Goal: Information Seeking & Learning: Understand process/instructions

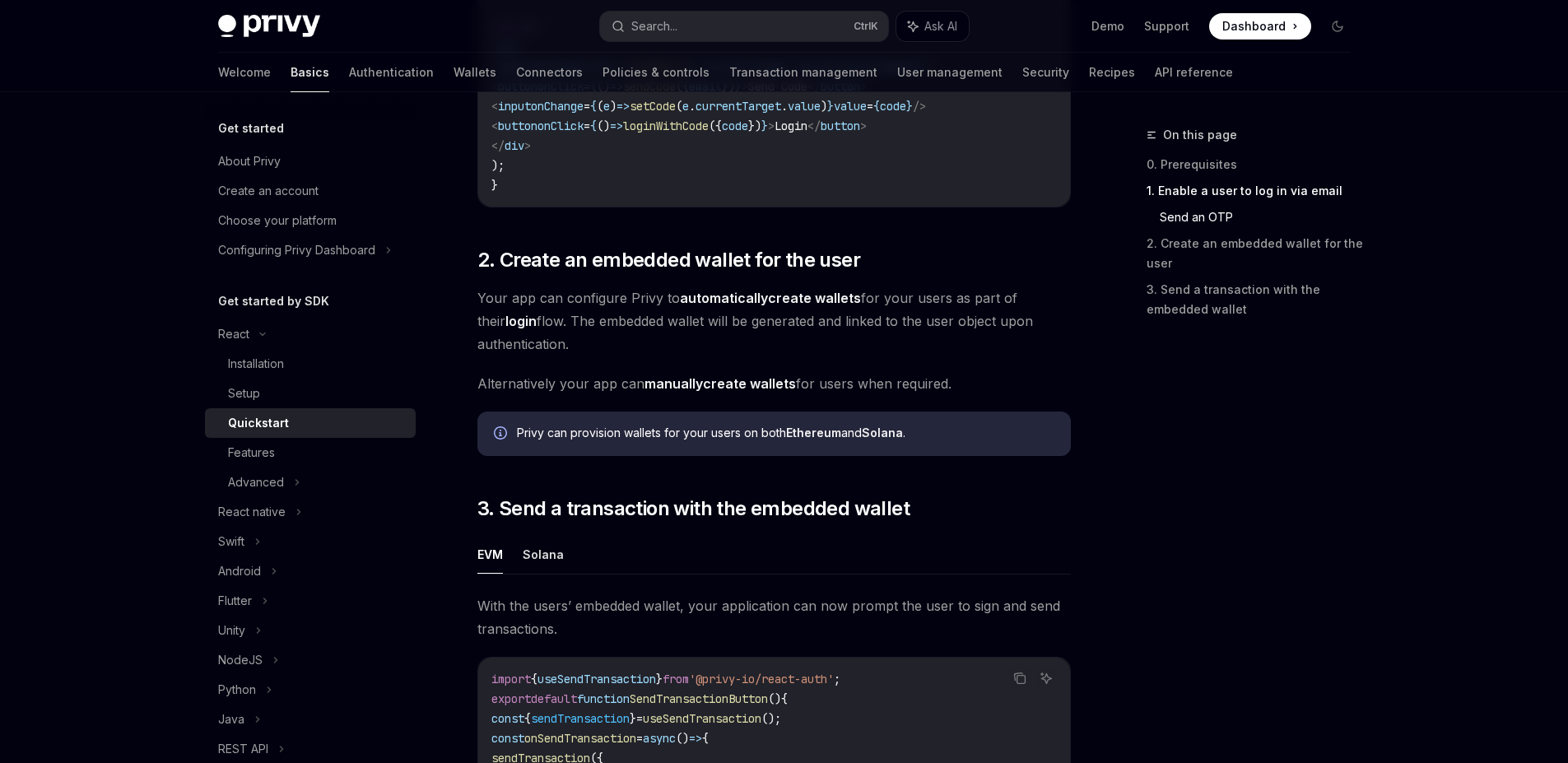
scroll to position [1037, 0]
click at [552, 430] on div "Privy can provision wallets for your users on both Ethereum and Solana ." at bounding box center [774, 436] width 593 height 44
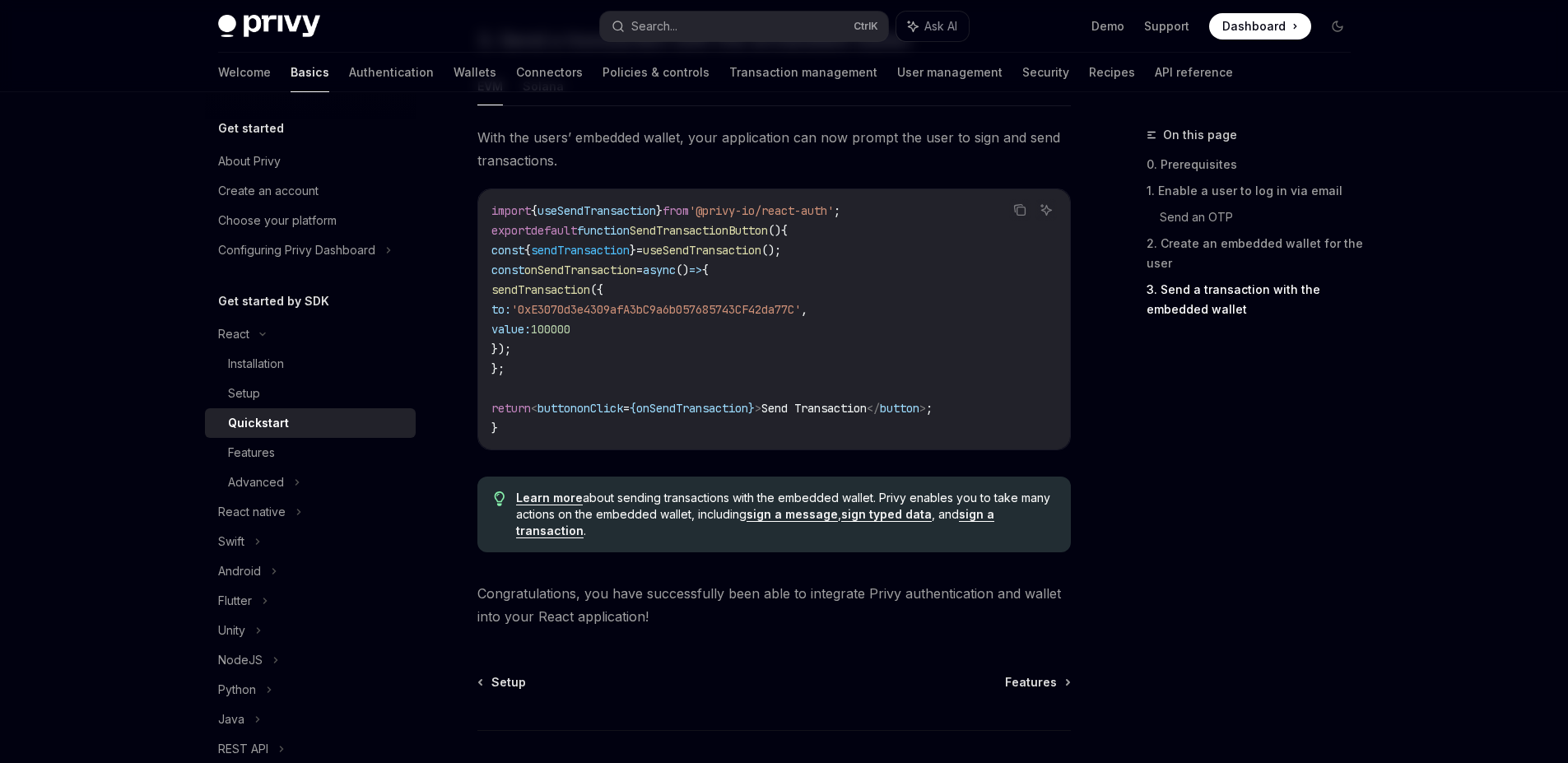
scroll to position [1512, 0]
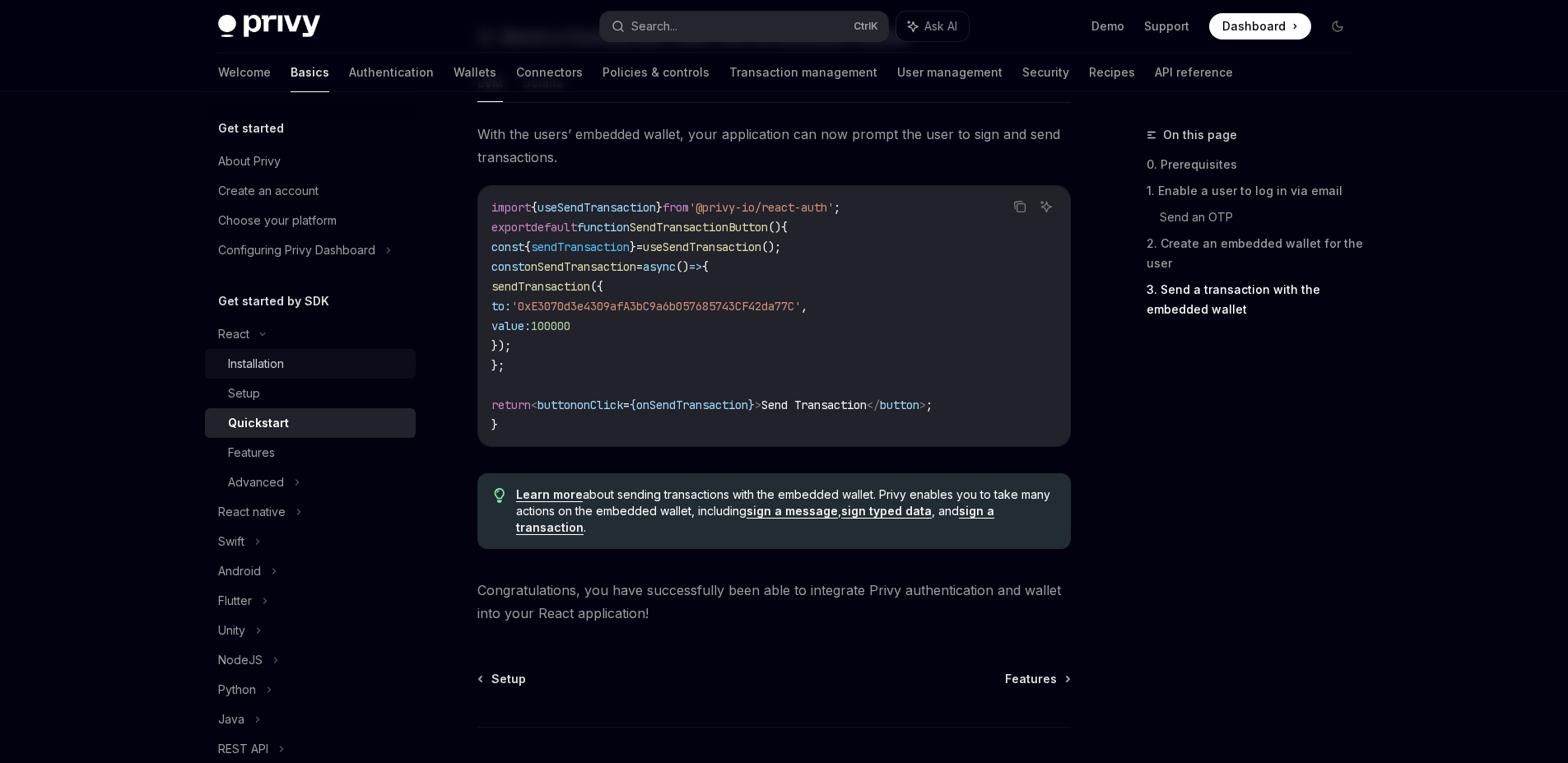
click at [256, 357] on div "Installation" at bounding box center [256, 363] width 56 height 20
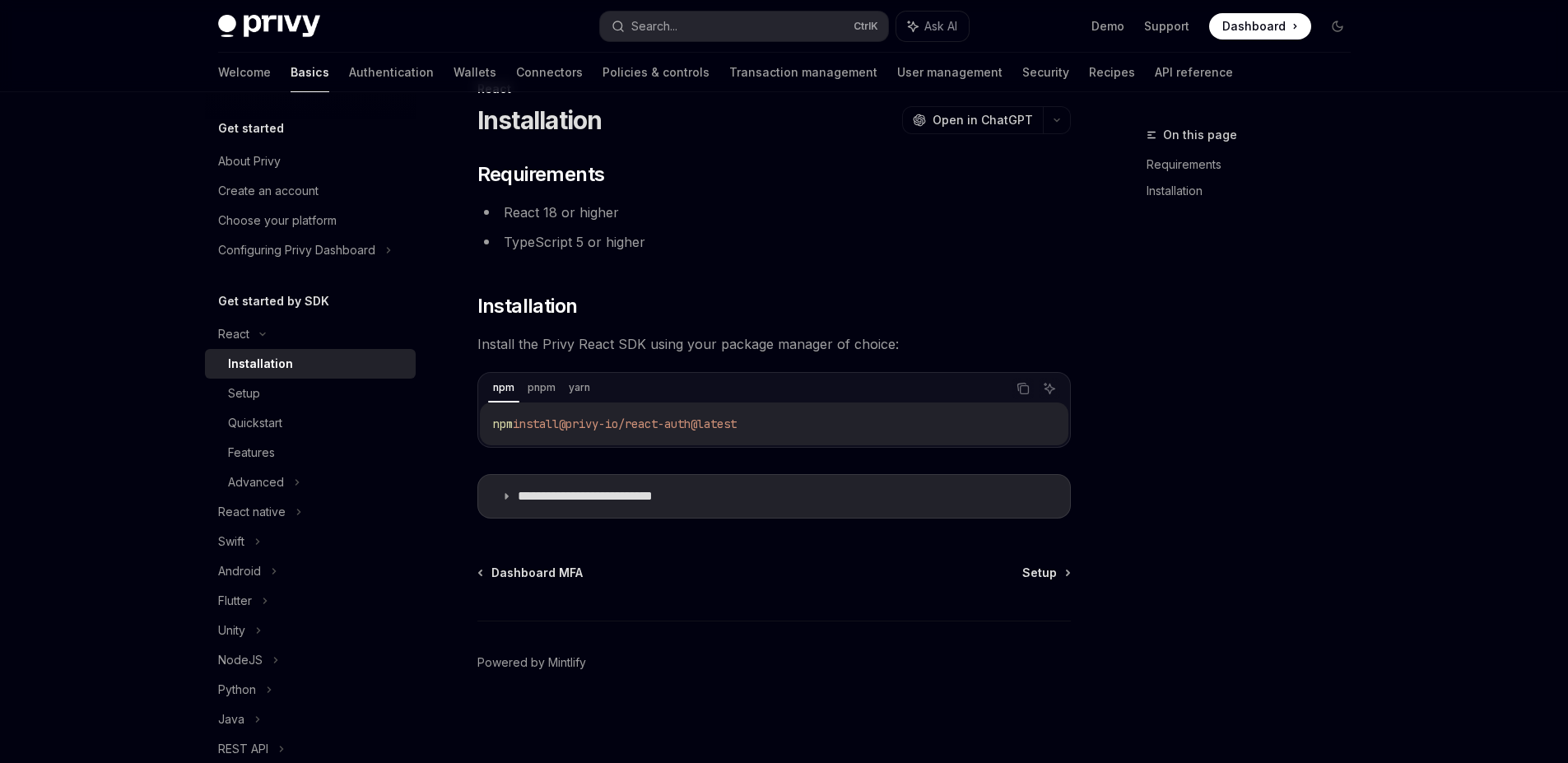
scroll to position [46, 0]
click at [1022, 401] on div "npm pnpm yarn Copy Ask AI" at bounding box center [774, 388] width 588 height 28
click at [1022, 388] on icon "Copy the contents from the code block" at bounding box center [1022, 387] width 13 height 13
click at [1044, 569] on span "Setup" at bounding box center [1039, 572] width 35 height 16
type textarea "*"
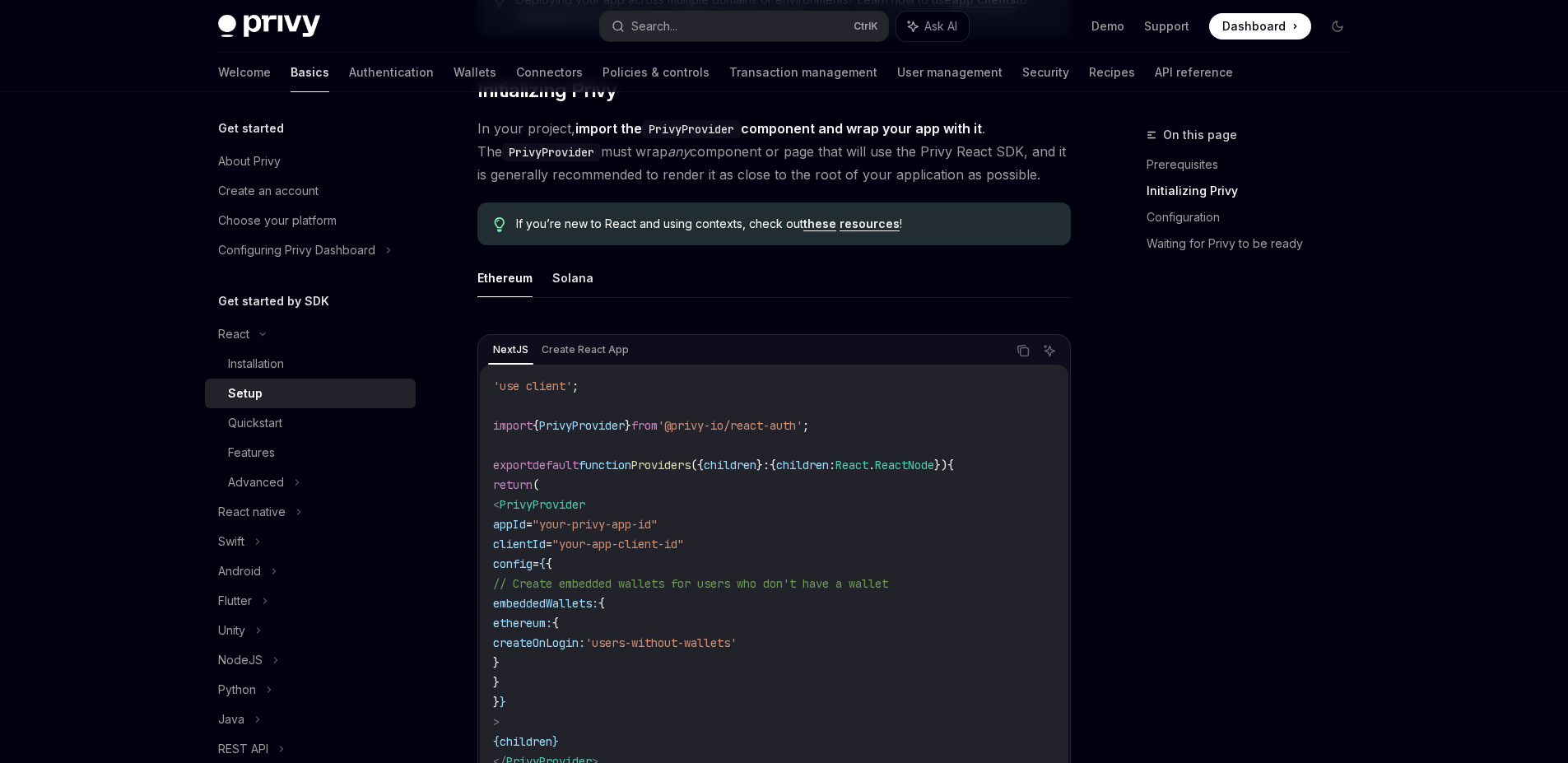
scroll to position [332, 0]
click at [1055, 350] on icon "Ask AI" at bounding box center [1049, 348] width 13 height 13
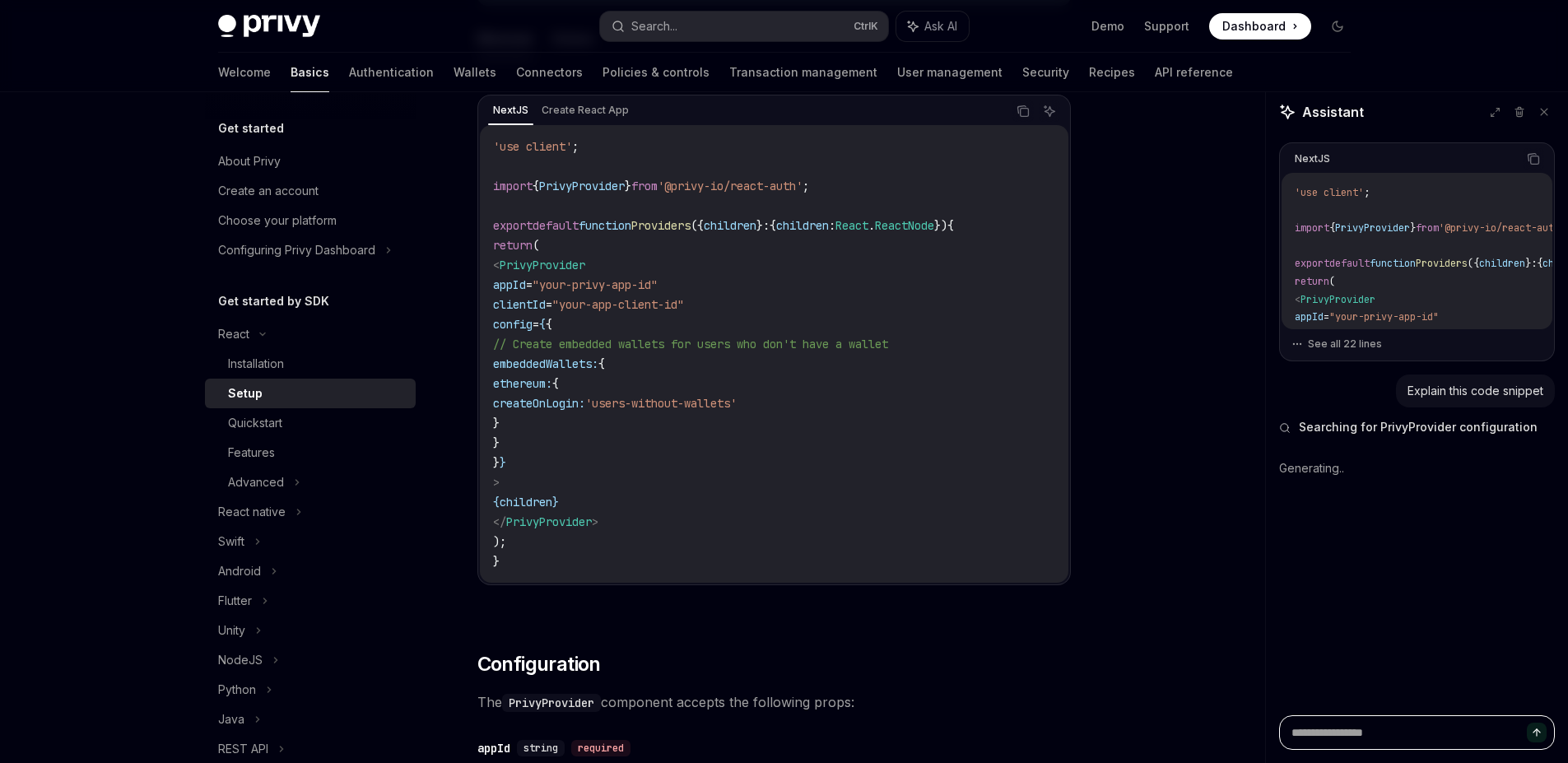
scroll to position [575, 0]
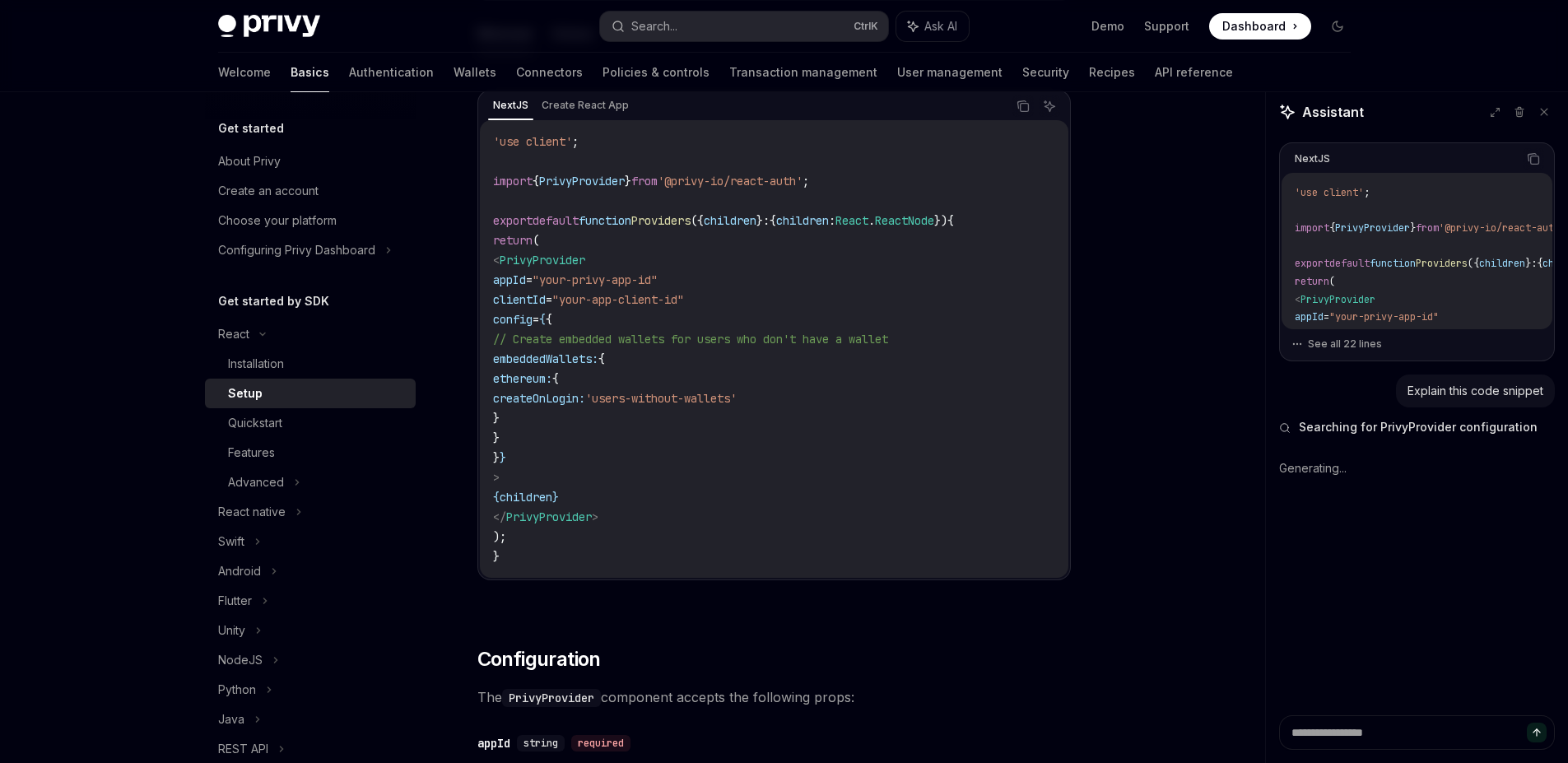
click at [290, 483] on div "Advanced" at bounding box center [310, 482] width 211 height 30
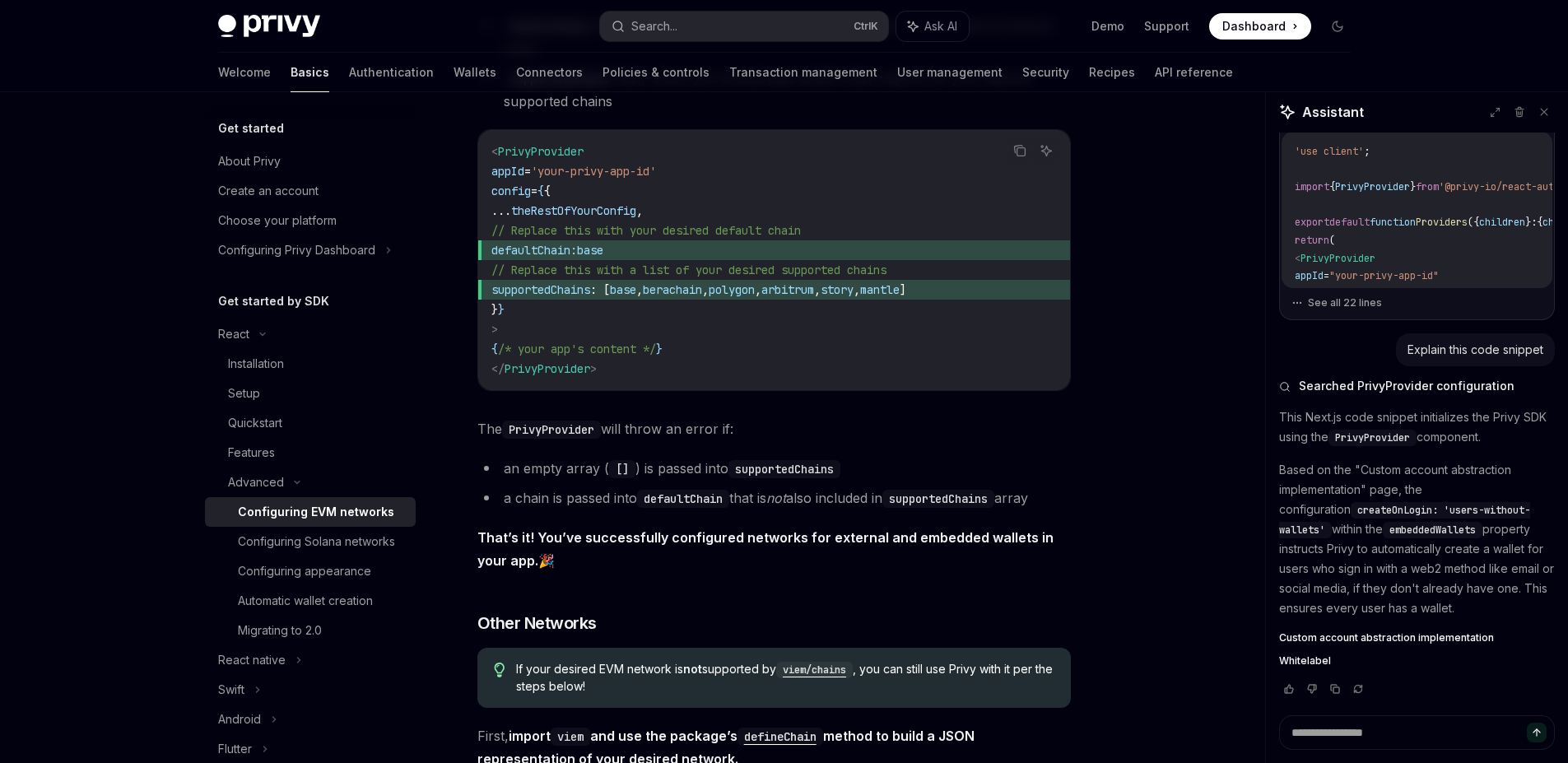
scroll to position [2222, 0]
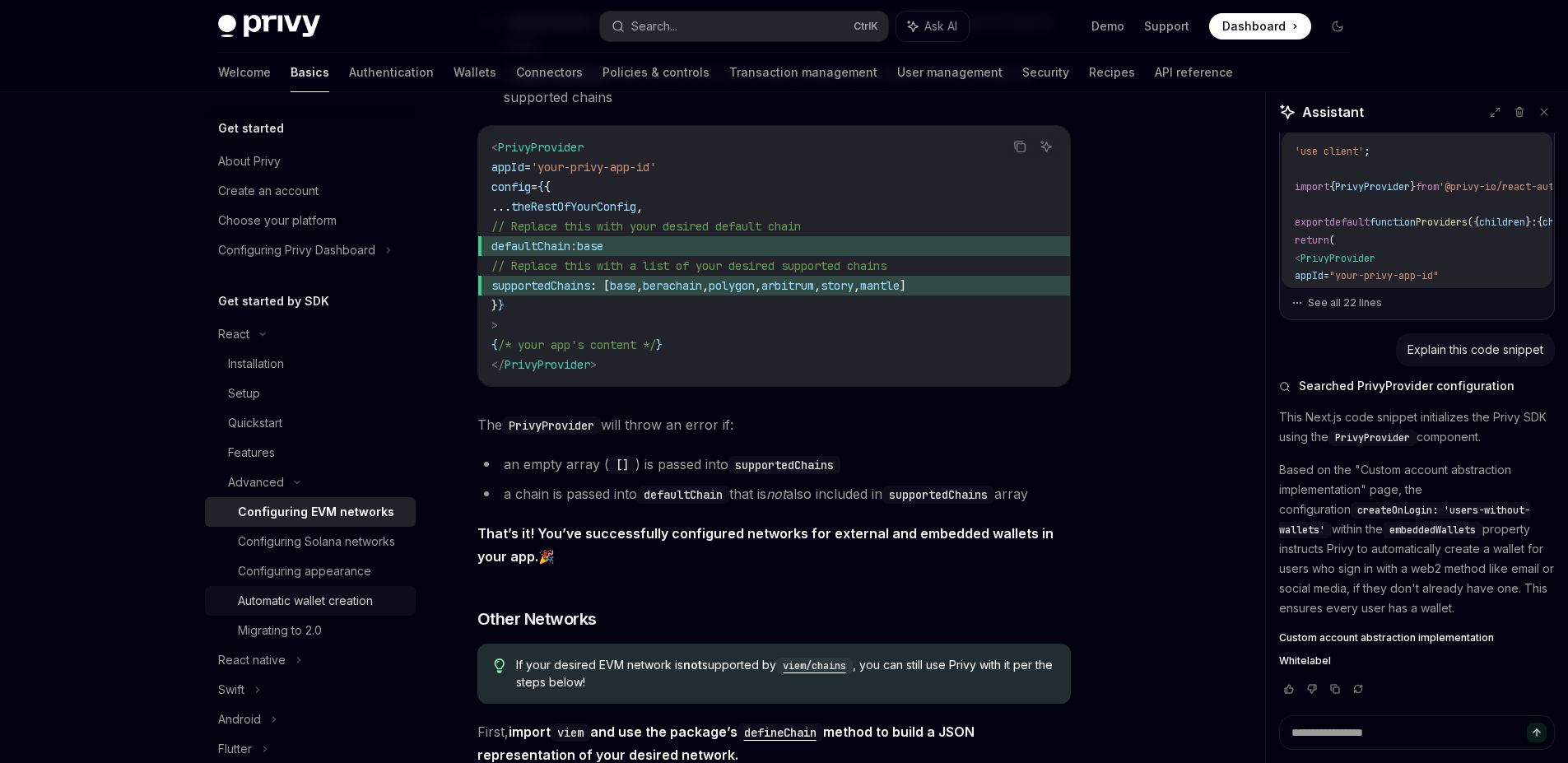
click at [325, 611] on div "Automatic wallet creation" at bounding box center [305, 600] width 135 height 20
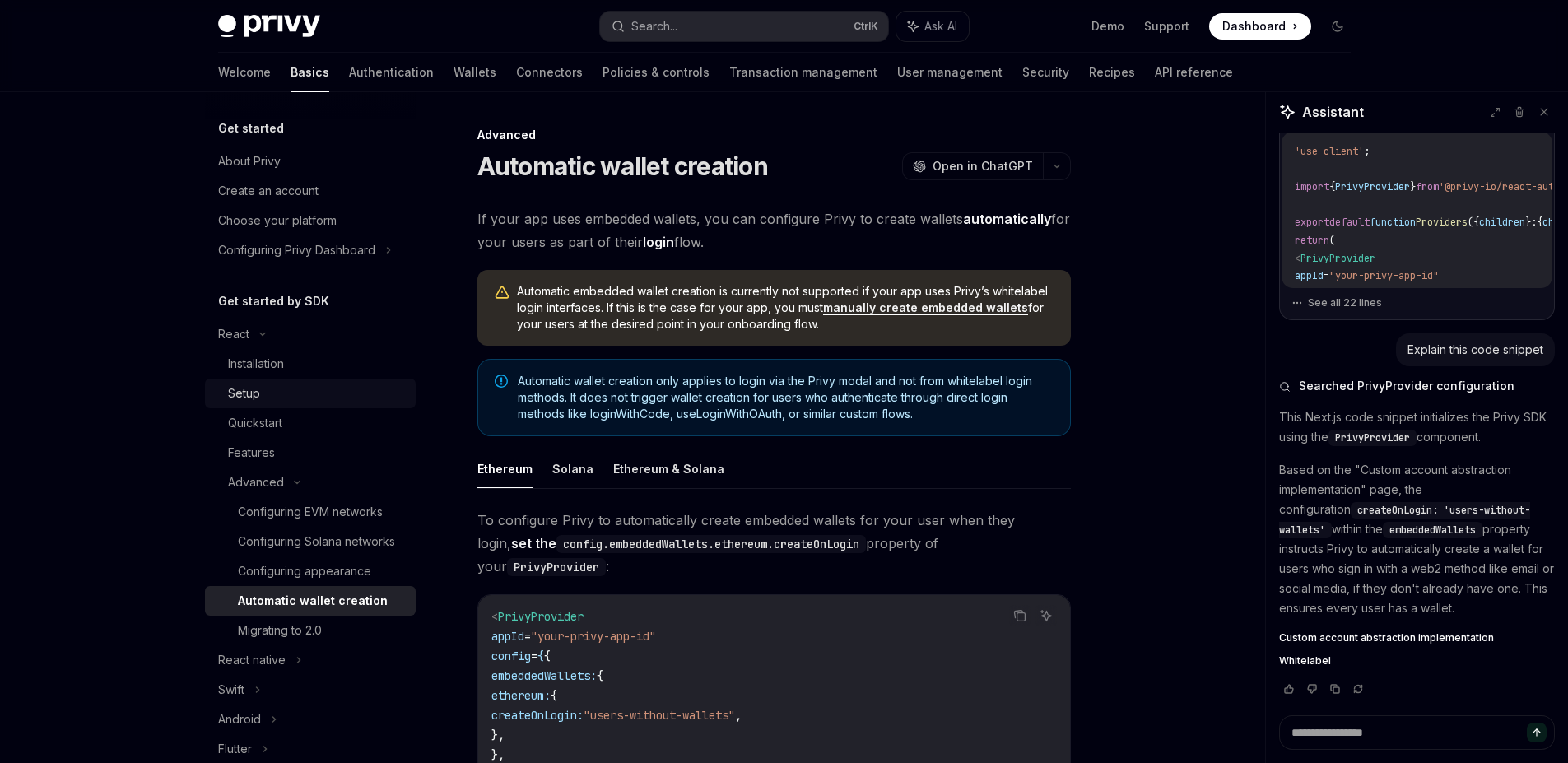
click at [267, 390] on div "Setup" at bounding box center [316, 393] width 178 height 20
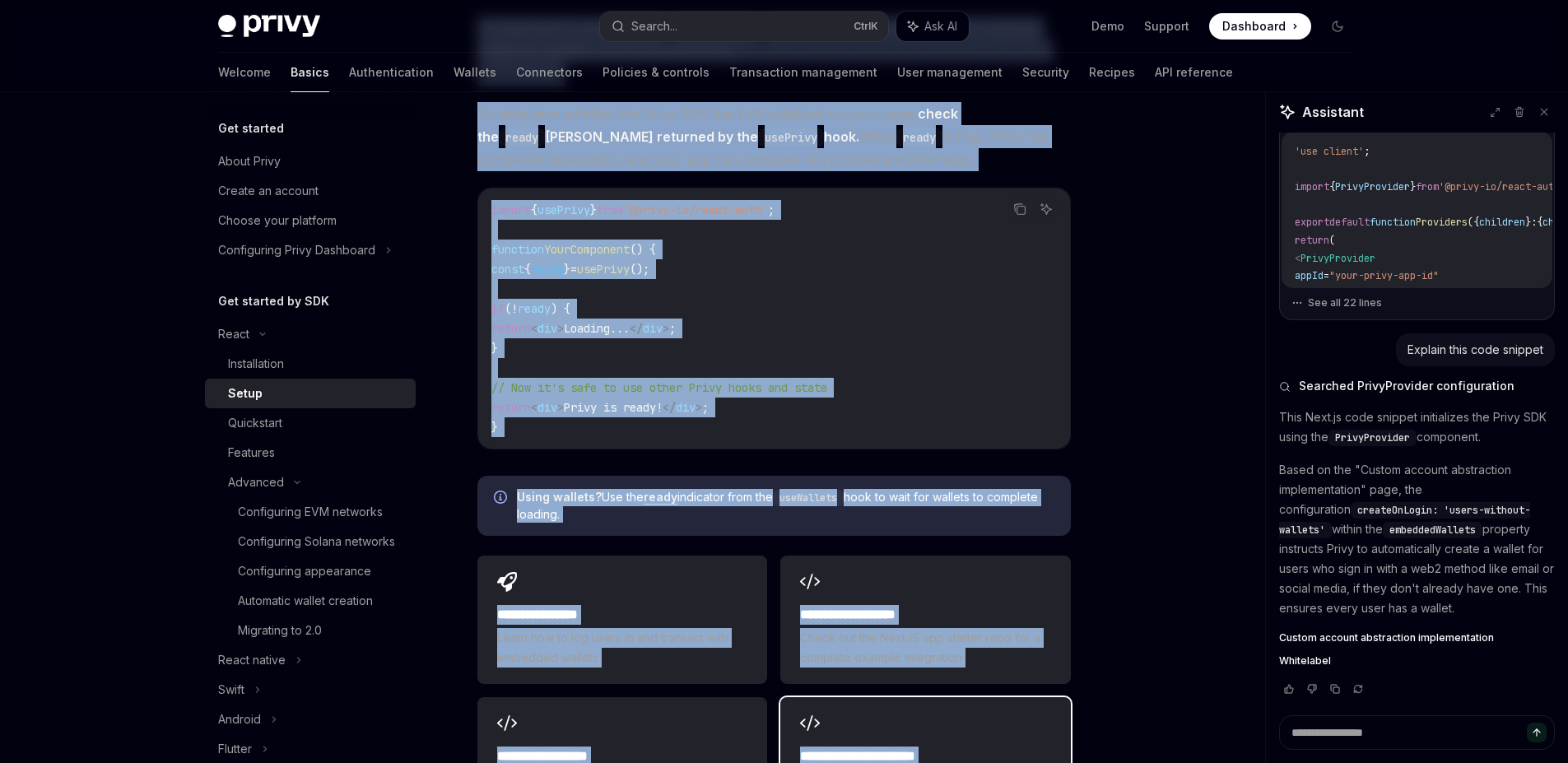
scroll to position [1811, 0]
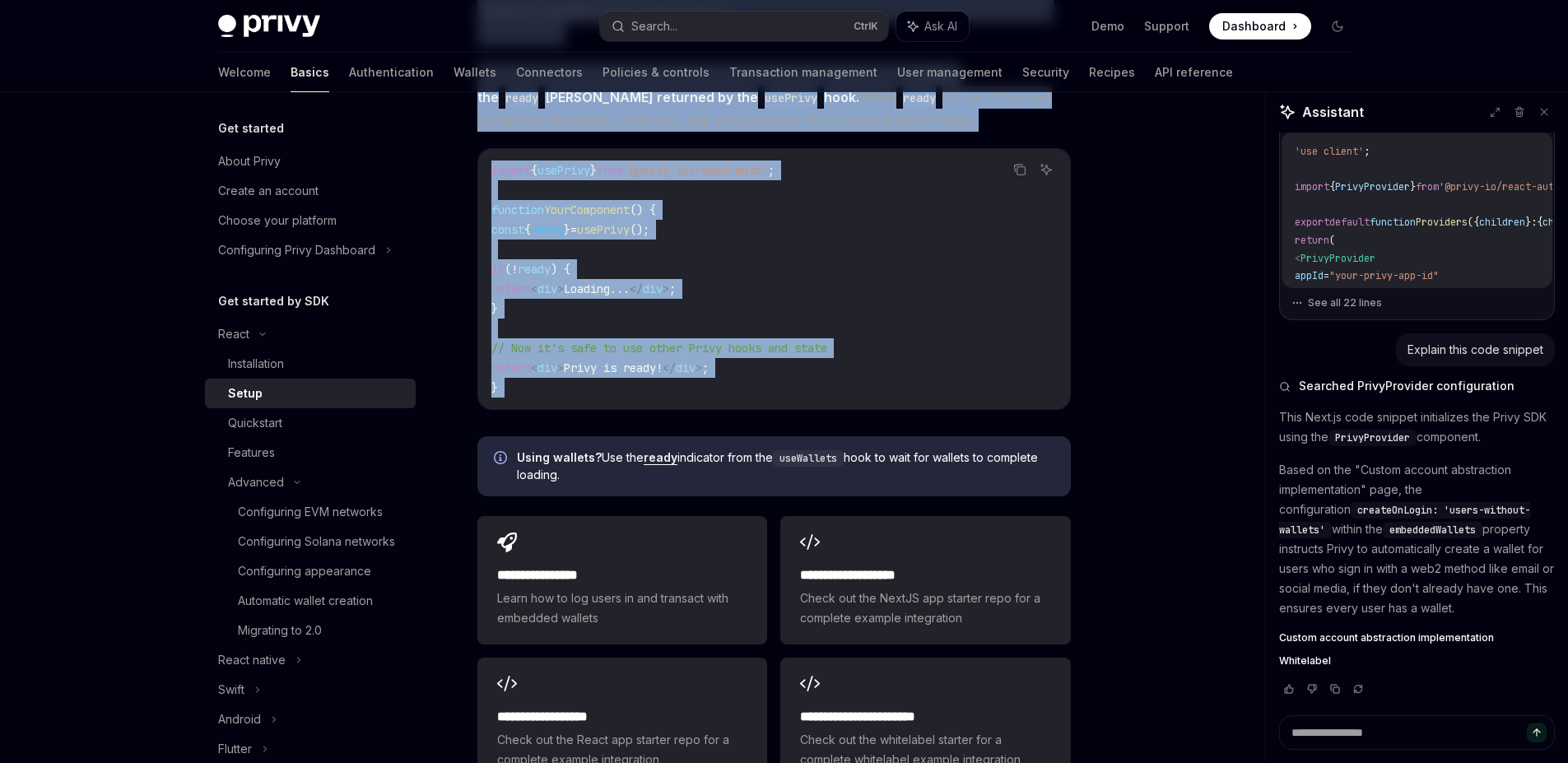
drag, startPoint x: 468, startPoint y: 151, endPoint x: 903, endPoint y: 387, distance: 494.9
copy div "Lorem IpsuMD Sita co AdipISC ElitSE Doei te InciDID ​ Utlaboreetdol Magnaa eni …"
click at [312, 421] on div "Quickstart" at bounding box center [316, 422] width 178 height 20
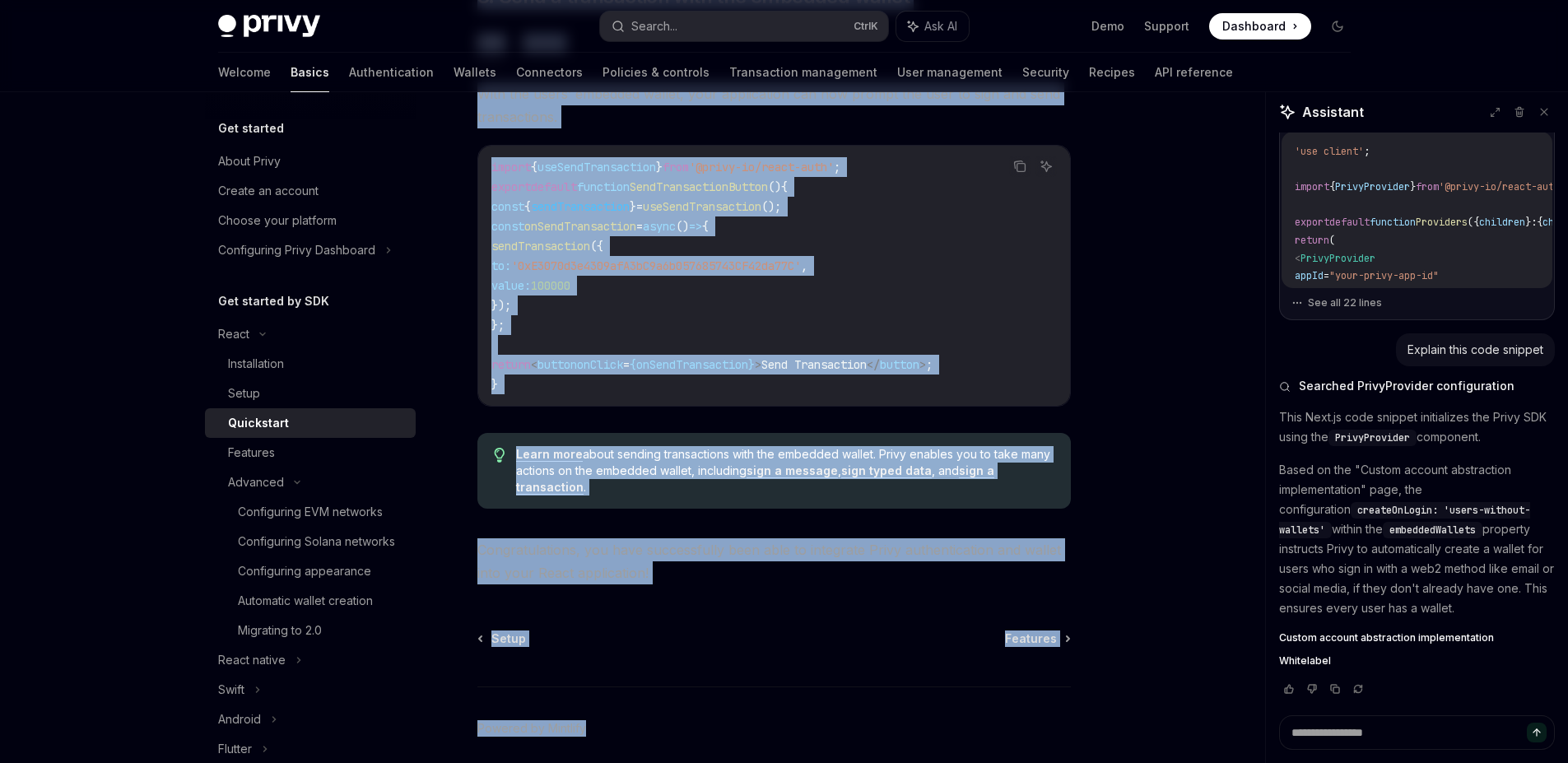
scroll to position [1625, 0]
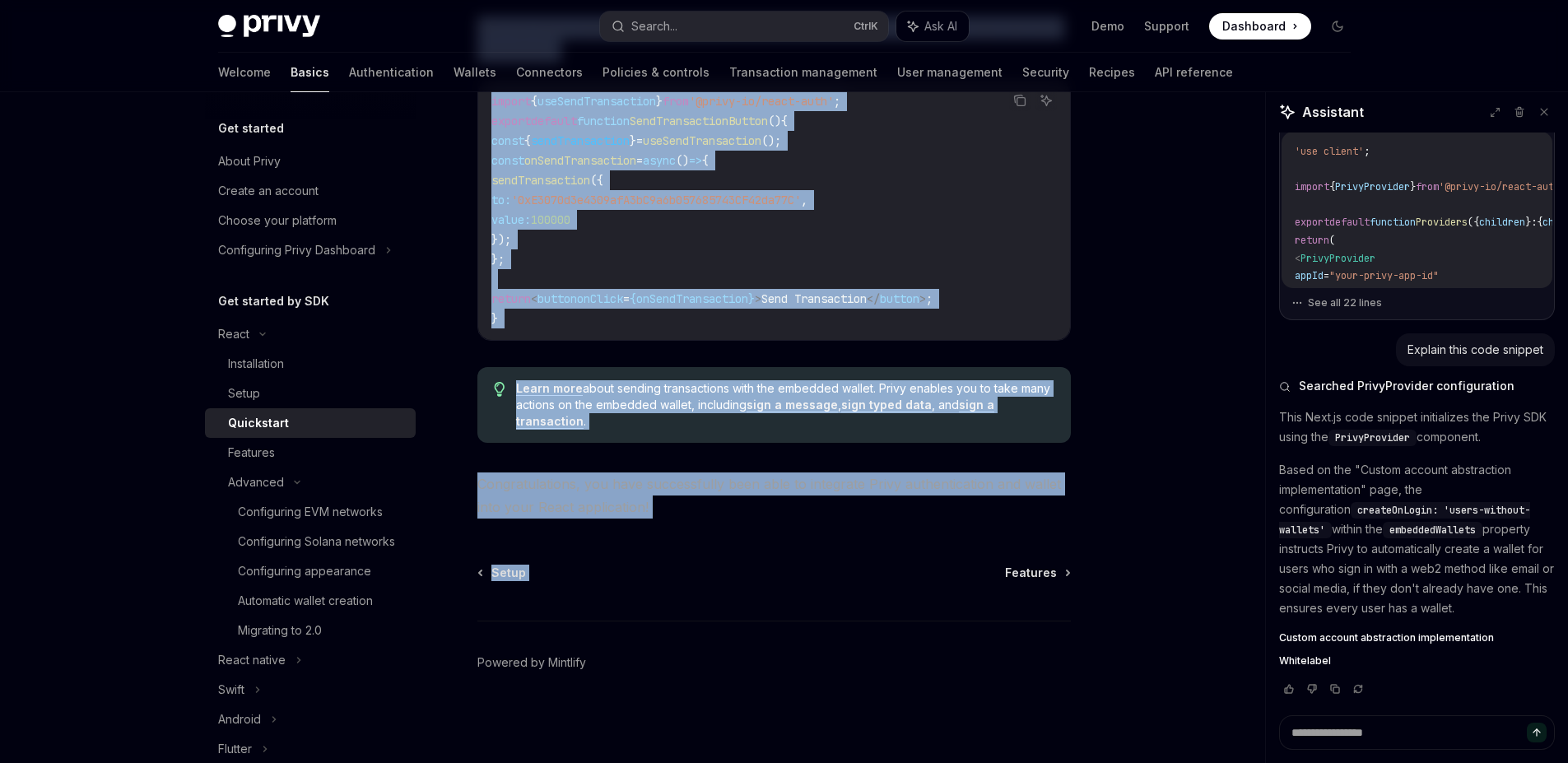
drag, startPoint x: 471, startPoint y: 164, endPoint x: 845, endPoint y: 529, distance: 522.6
copy div "Loremipsum DoloRS Amet co AdipISC Elits doe te incididuntut labor, etdolo magna…"
click at [1043, 579] on span "Features" at bounding box center [1030, 572] width 52 height 16
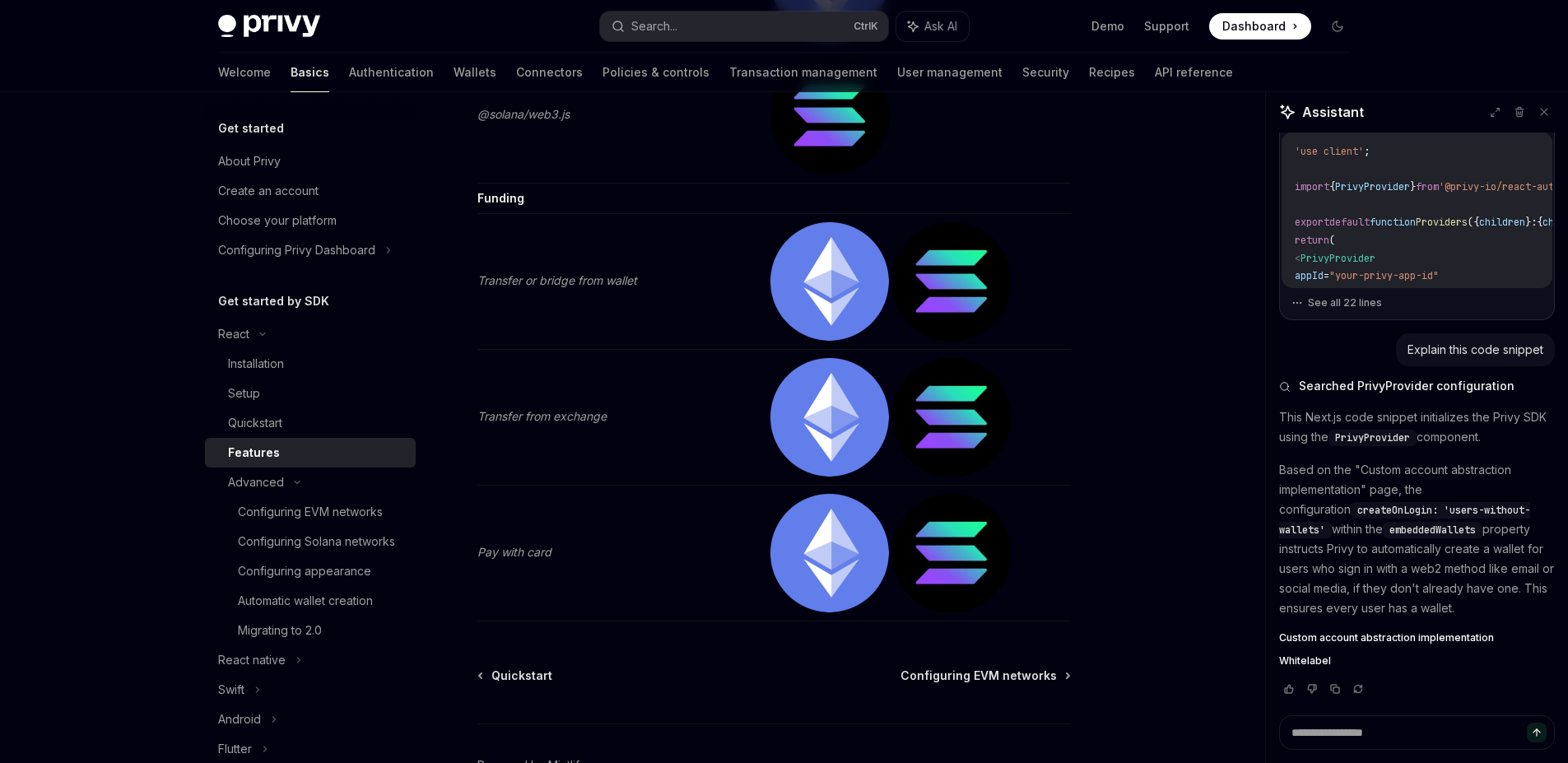
scroll to position [3473, 0]
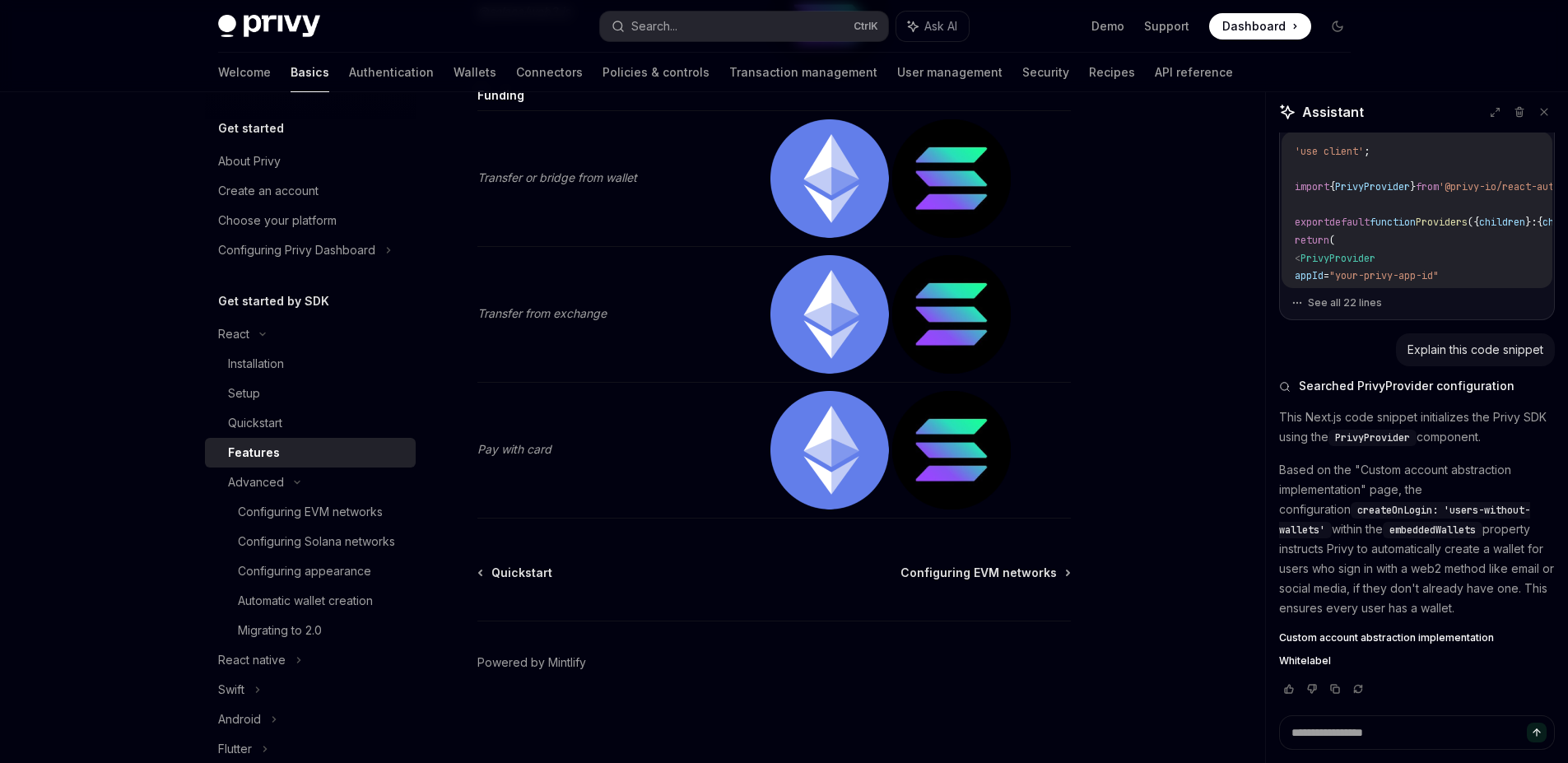
click at [1043, 577] on span "Configuring EVM networks" at bounding box center [978, 572] width 156 height 16
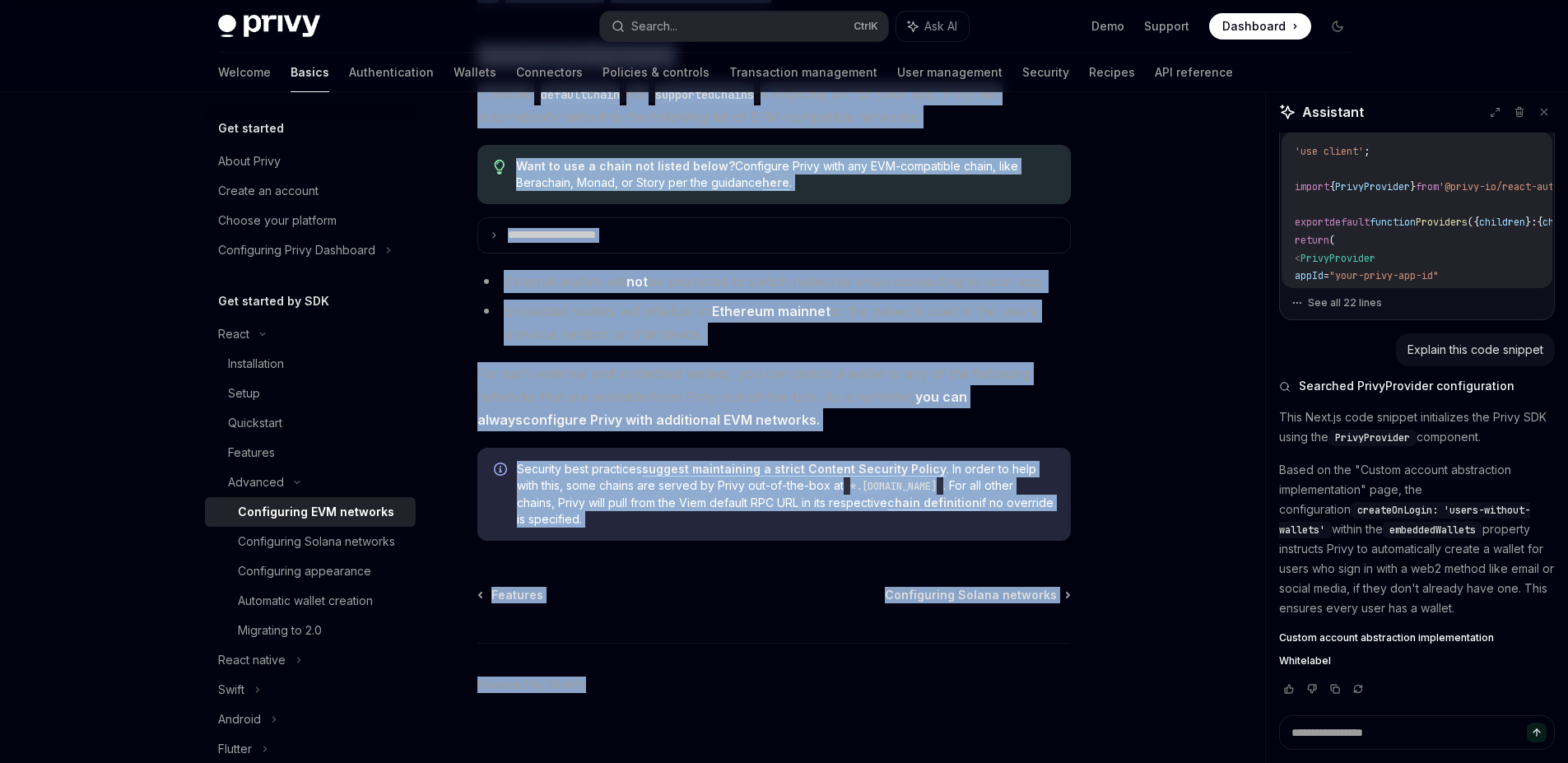
scroll to position [4195, 0]
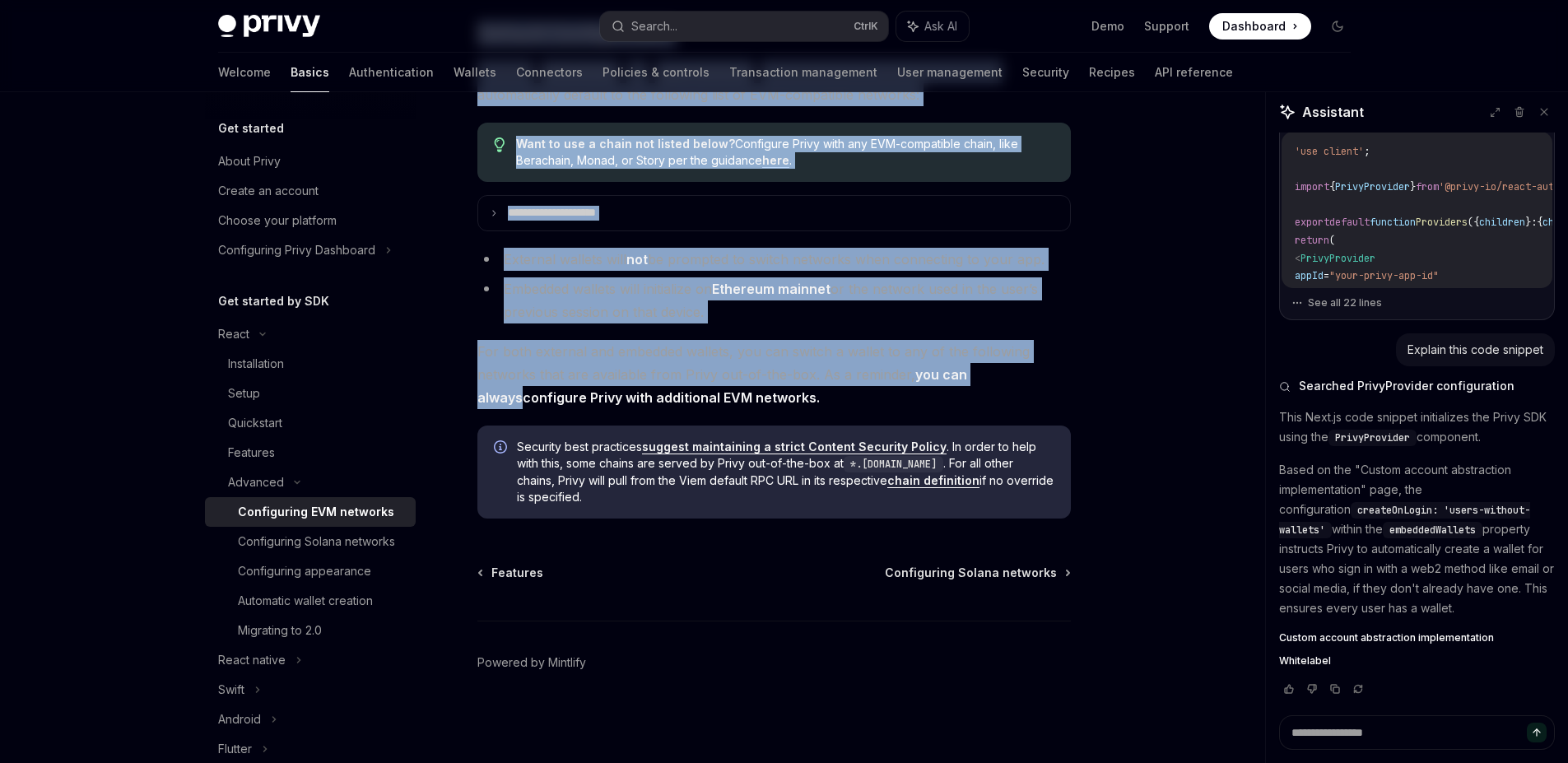
drag, startPoint x: 474, startPoint y: 155, endPoint x: 1004, endPoint y: 384, distance: 577.4
copy div "Loremipsumd SIT ametcons AdipIS Elit se DoeiUSM TempOR Inci ut LaboREE Dolor ma…"
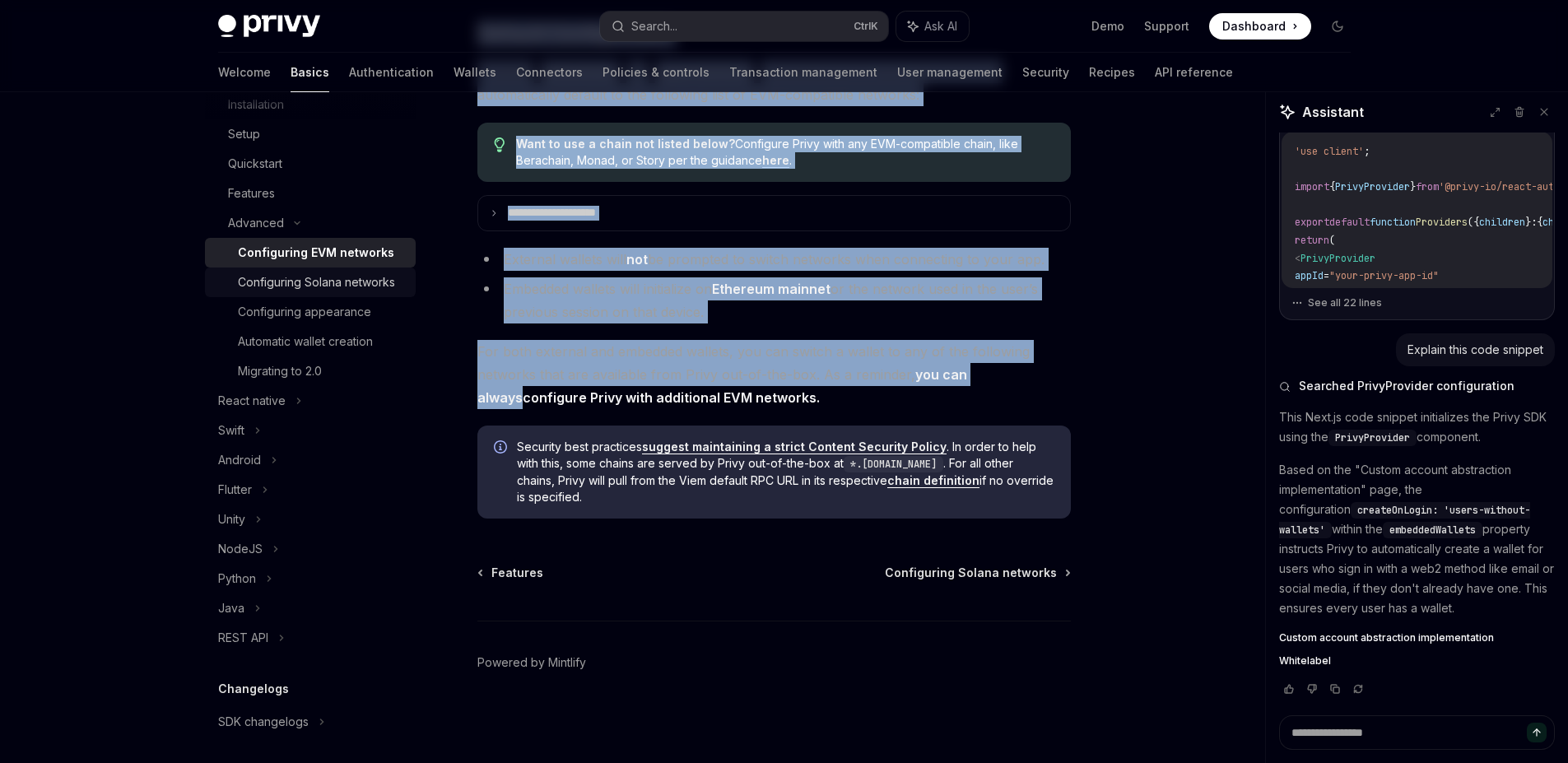
scroll to position [271, 0]
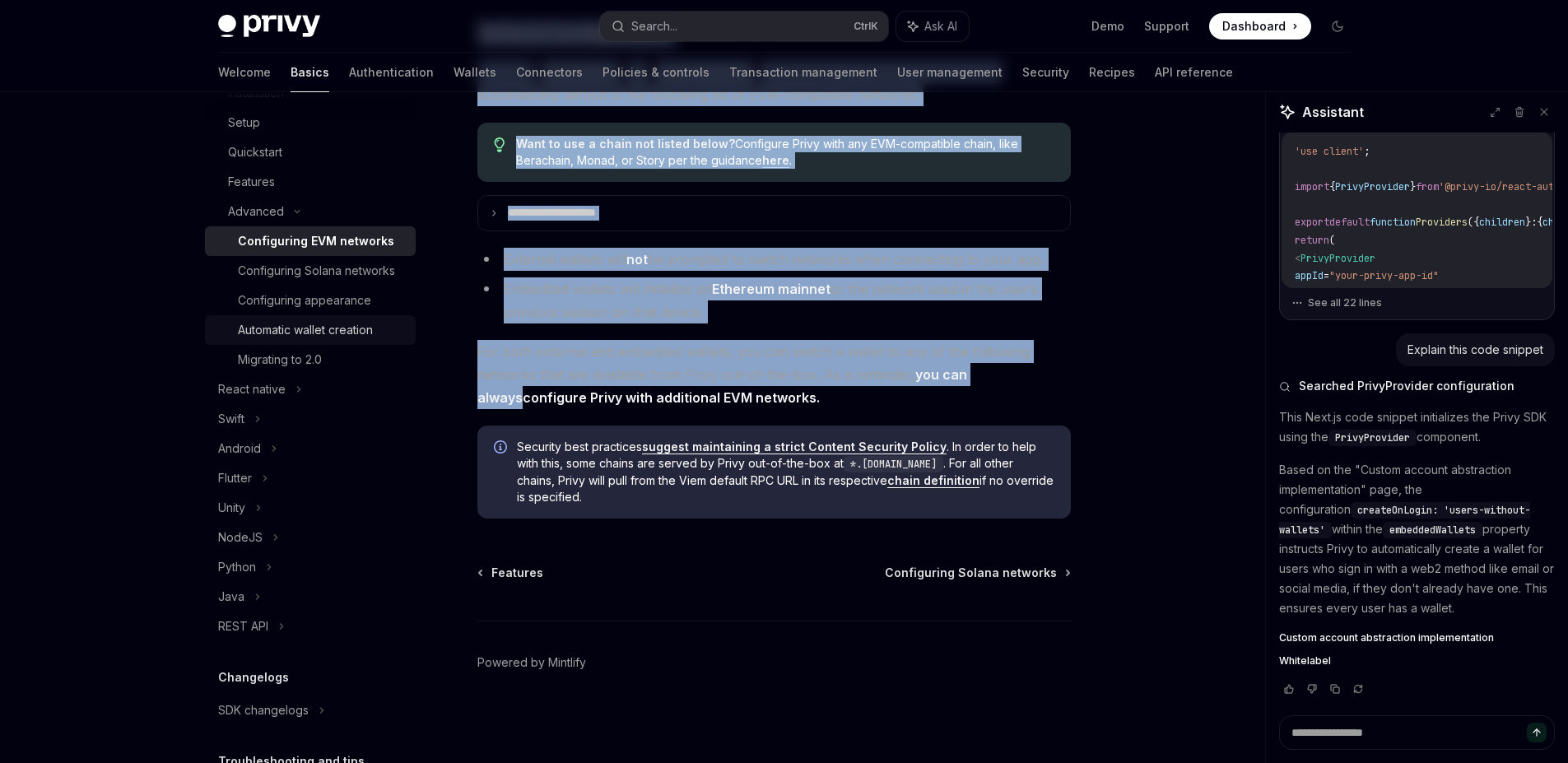
click at [320, 340] on div "Automatic wallet creation" at bounding box center [305, 330] width 135 height 20
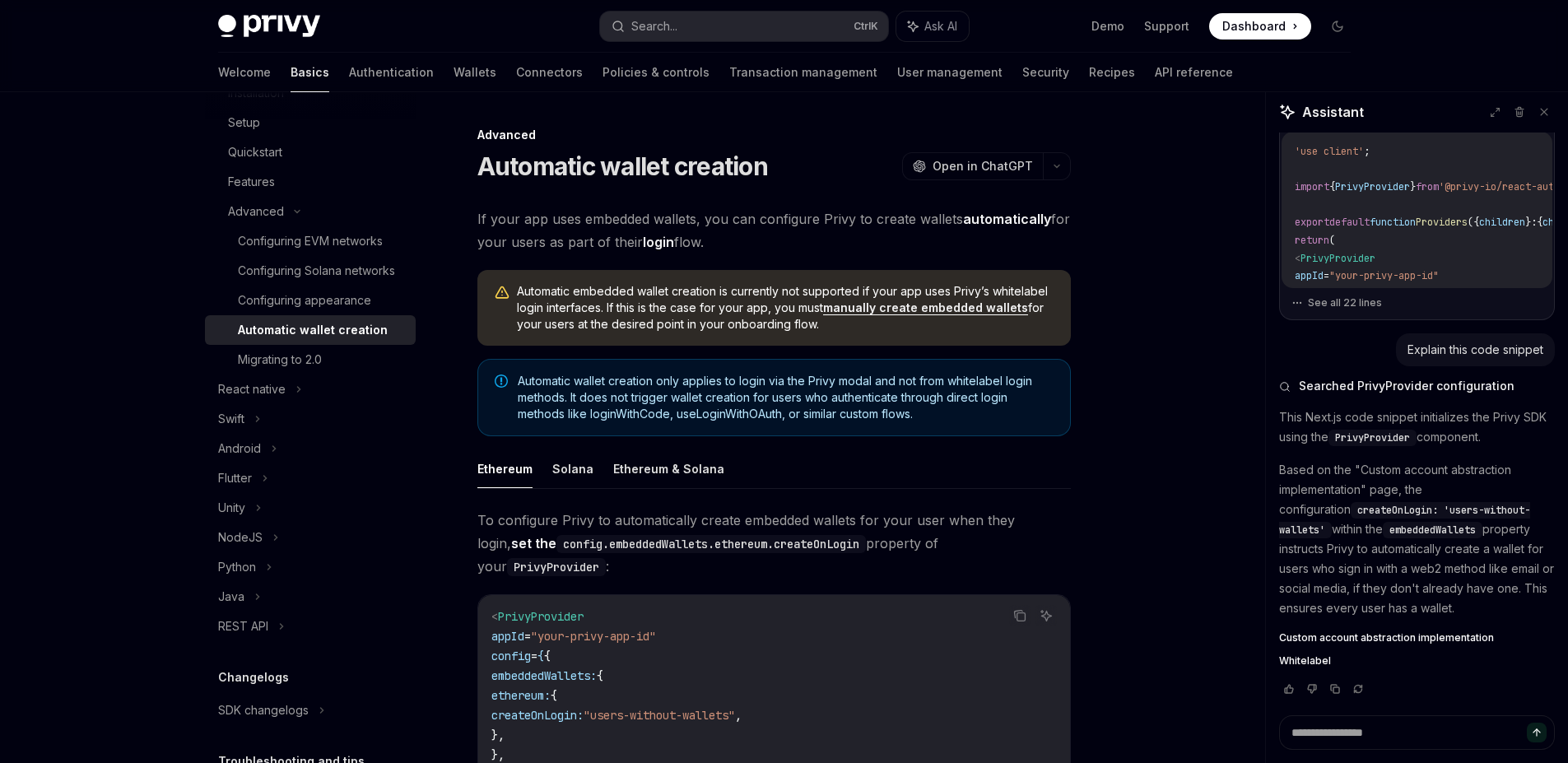
type textarea "*"
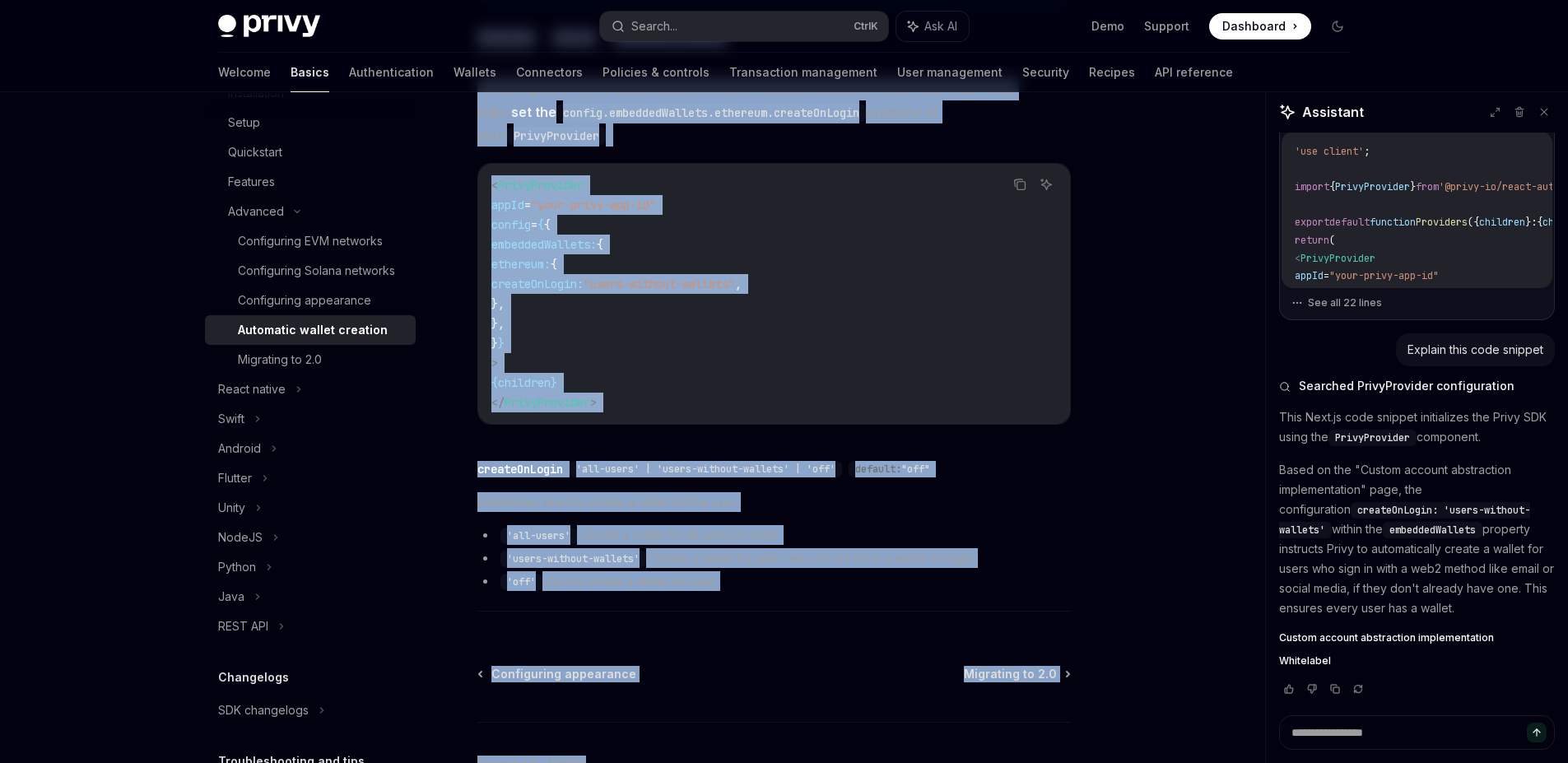
scroll to position [509, 0]
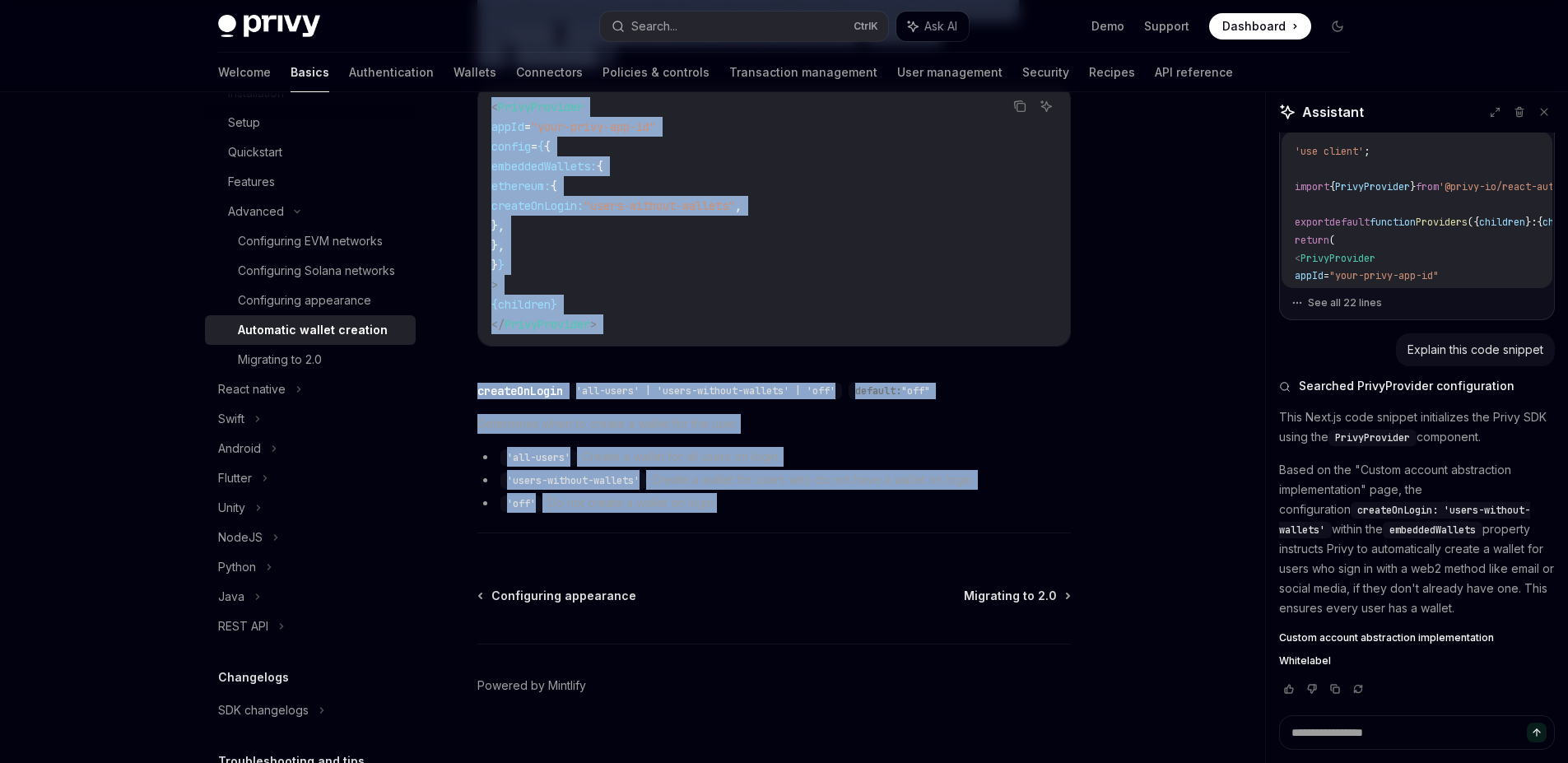
drag, startPoint x: 464, startPoint y: 153, endPoint x: 931, endPoint y: 515, distance: 590.9
click at [931, 515] on div "Advanced Automatic wallet creation OpenAI Open in ChatGPT OpenAI Open in ChatGP…" at bounding box center [620, 201] width 909 height 1170
copy div "Loremipsu dolors ametcons AdipIS Elit se DoeiUSM TempOR Inci ut LaboREE Do magn…"
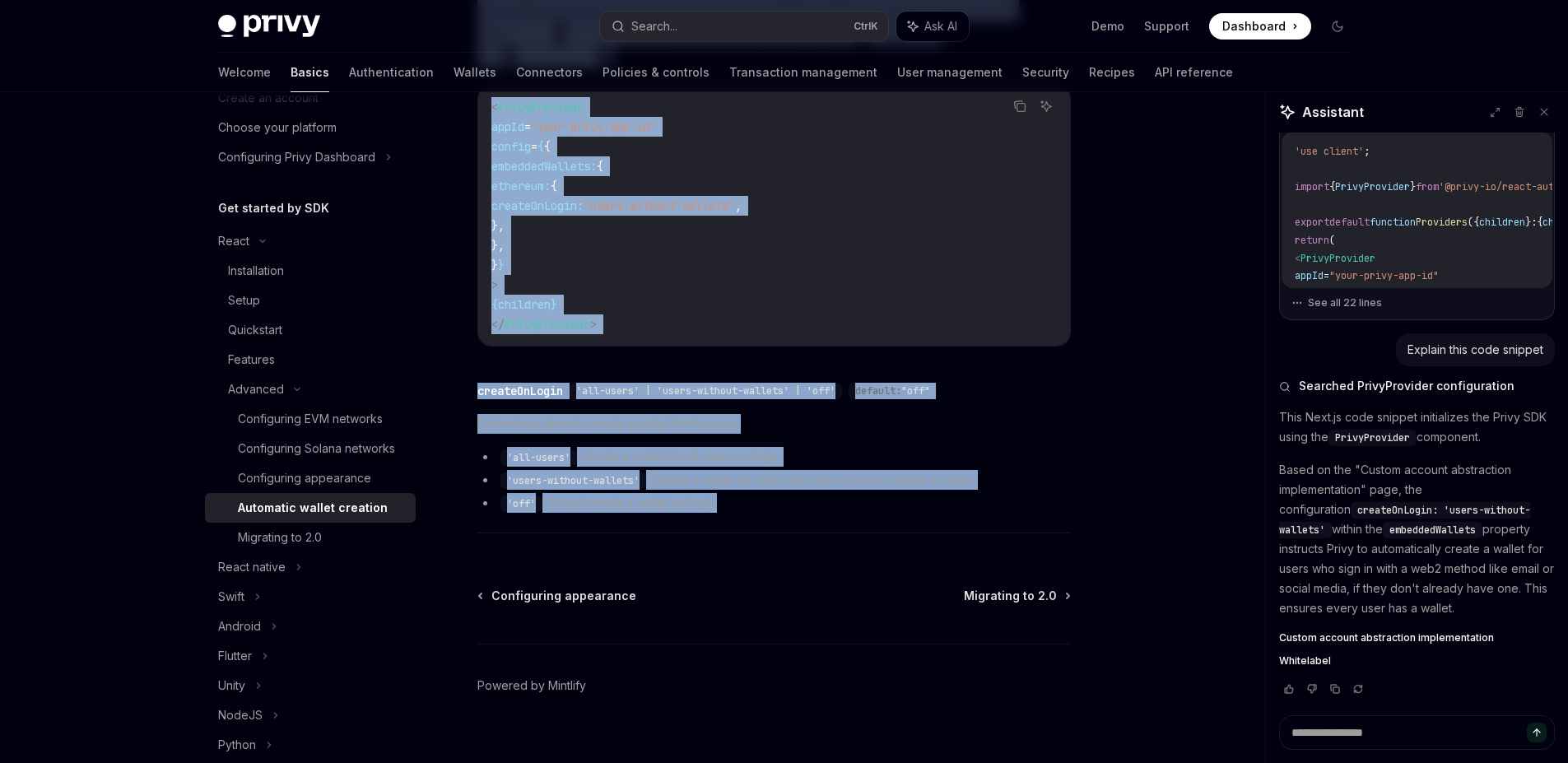
scroll to position [0, 0]
